Goal: Transaction & Acquisition: Purchase product/service

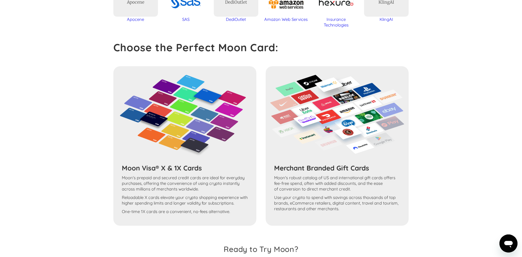
scroll to position [470, 0]
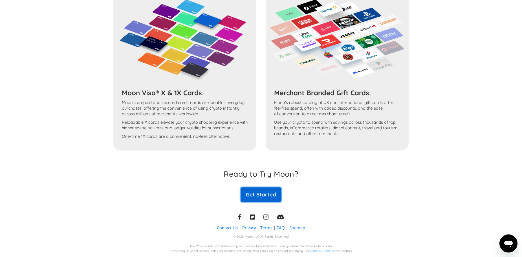
click at [253, 196] on link "Get Started" at bounding box center [261, 195] width 41 height 14
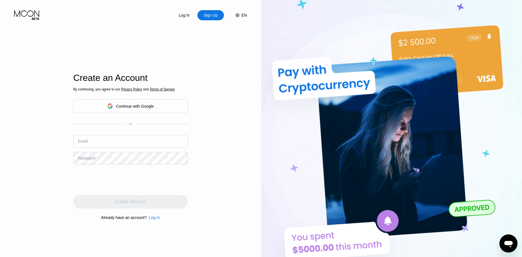
click at [141, 104] on div "Continue with Google" at bounding box center [135, 106] width 38 height 5
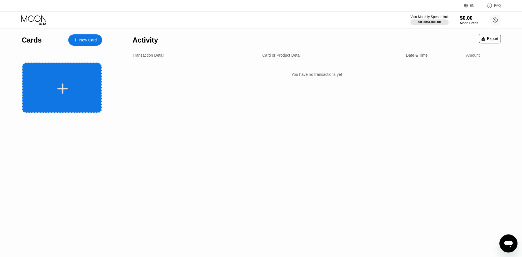
click at [68, 85] on div at bounding box center [63, 88] width 70 height 13
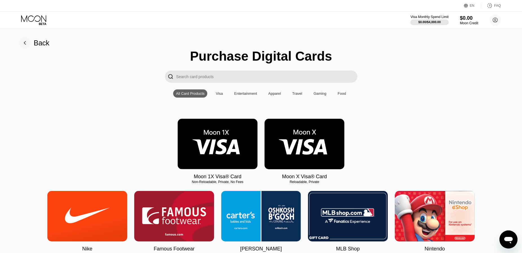
click at [230, 143] on img at bounding box center [218, 144] width 80 height 51
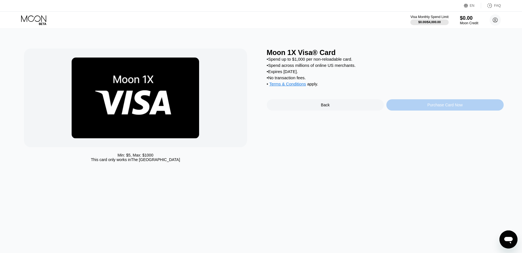
click at [443, 111] on div "Purchase Card Now" at bounding box center [445, 104] width 117 height 11
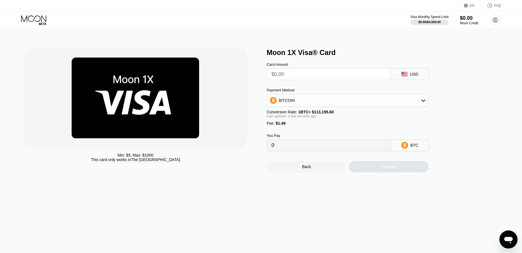
click at [337, 76] on input "text" at bounding box center [329, 74] width 115 height 11
type input "$5"
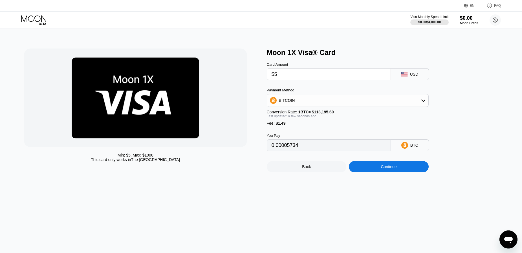
type input "0.00005734"
type input "$50"
type input "0.00045488"
type input "$50"
click at [420, 106] on div "BITCOIN" at bounding box center [347, 100] width 161 height 11
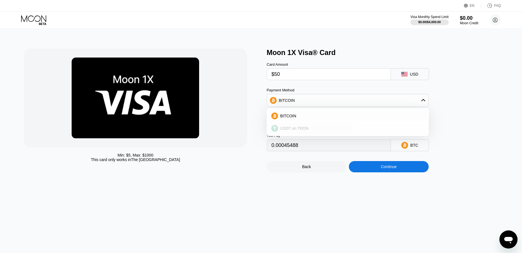
click at [304, 131] on span "USDT on TRON" at bounding box center [294, 128] width 28 height 5
type input "52.01"
click at [390, 169] on div "Continue" at bounding box center [389, 166] width 16 height 5
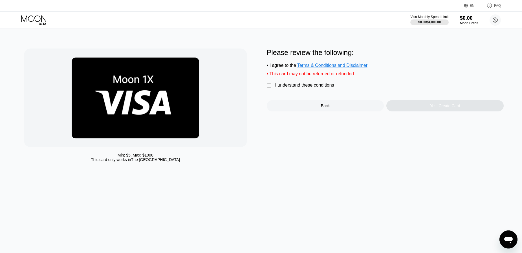
click at [290, 87] on div "I understand these conditions" at bounding box center [304, 85] width 59 height 5
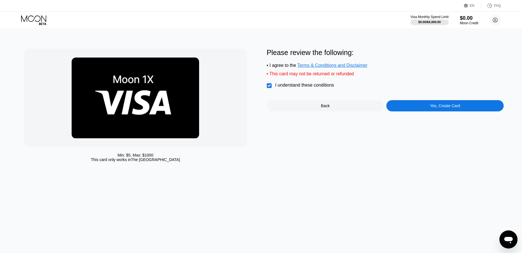
click at [444, 108] on div "Yes, Create Card" at bounding box center [445, 106] width 30 height 5
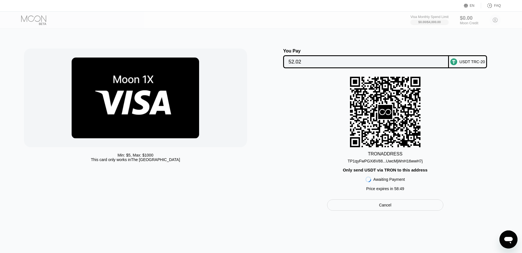
click at [303, 69] on div "You Pay 52.02 USDT TRC-20 TRON ADDRESS TP1qyFwPGXi6V88...UwcMjWnH16wwH7j Only s…" at bounding box center [385, 130] width 237 height 162
click at [309, 60] on input "52.02" at bounding box center [366, 61] width 155 height 11
click at [379, 209] on div "Cancel" at bounding box center [385, 204] width 116 height 11
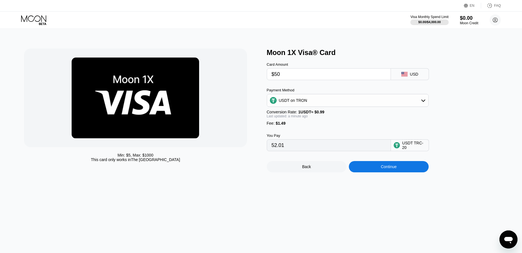
click at [349, 102] on div "USDT on TRON" at bounding box center [347, 100] width 161 height 11
click at [342, 92] on div "Payment Method" at bounding box center [348, 90] width 162 height 4
click at [315, 73] on input "$50" at bounding box center [329, 74] width 115 height 11
drag, startPoint x: 290, startPoint y: 74, endPoint x: 252, endPoint y: 75, distance: 37.8
click at [252, 75] on div "Min: $ 5 , Max: $ 1000 This card only works in The United States Moon 1X Visa® …" at bounding box center [261, 111] width 474 height 124
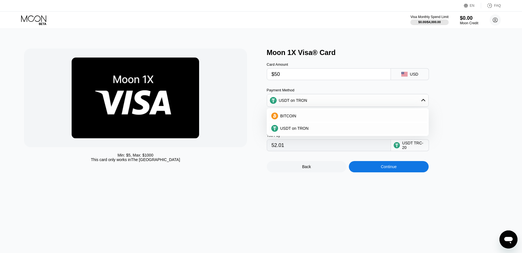
type input "$1"
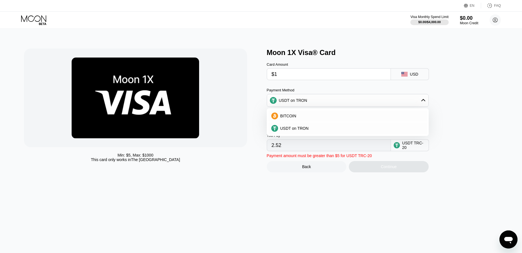
type input "2.52"
type input "$10"
type input "11.61"
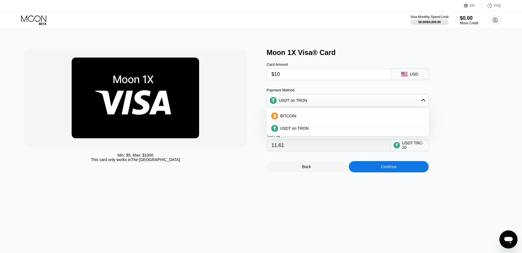
type input "$10"
click at [319, 88] on div "Card Amount $10 USD Payment Method USDT on TRON BITCOIN USDT on TRON Conversion…" at bounding box center [357, 104] width 181 height 95
click at [452, 122] on div "Moon 1X Visa® Card Card Amount $10 USD Payment Method USDT on TRON BITCOIN USDT…" at bounding box center [385, 111] width 237 height 124
click at [395, 169] on div "Continue" at bounding box center [389, 166] width 16 height 5
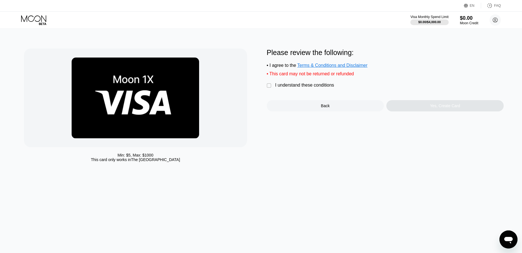
click at [289, 87] on div "I understand these conditions" at bounding box center [304, 85] width 59 height 5
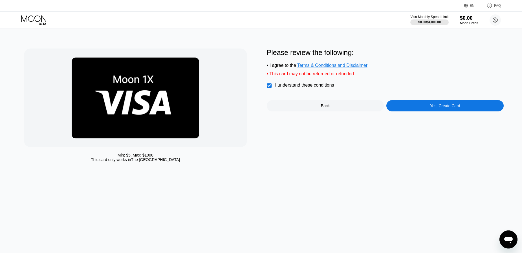
click at [444, 108] on div "Yes, Create Card" at bounding box center [445, 106] width 30 height 5
